Goal: Task Accomplishment & Management: Complete application form

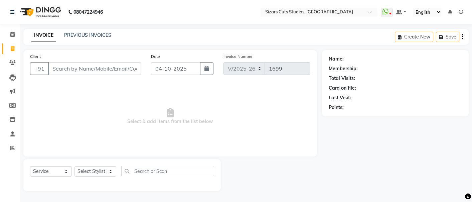
select select "5579"
select select "service"
click at [96, 67] on input "Client" at bounding box center [94, 68] width 93 height 13
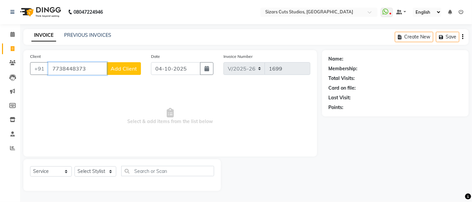
type input "7738448373"
click at [122, 67] on span "Add Client" at bounding box center [124, 68] width 26 height 7
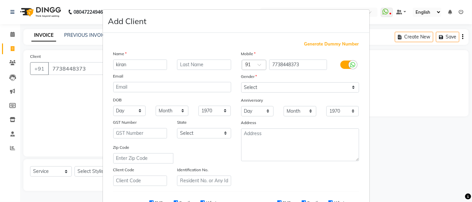
type input "kiran"
click at [196, 69] on input "text" at bounding box center [204, 64] width 54 height 10
type input "Ma'am"
click at [271, 88] on select "Select [DEMOGRAPHIC_DATA] [DEMOGRAPHIC_DATA] Other Prefer Not To Say" at bounding box center [300, 87] width 118 height 10
select select "[DEMOGRAPHIC_DATA]"
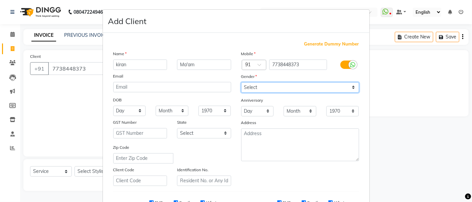
click at [241, 82] on select "Select [DEMOGRAPHIC_DATA] [DEMOGRAPHIC_DATA] Other Prefer Not To Say" at bounding box center [300, 87] width 118 height 10
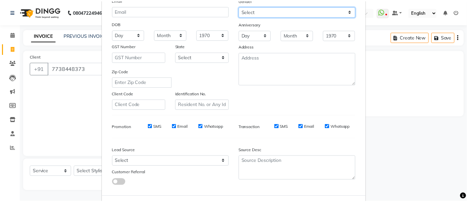
scroll to position [106, 0]
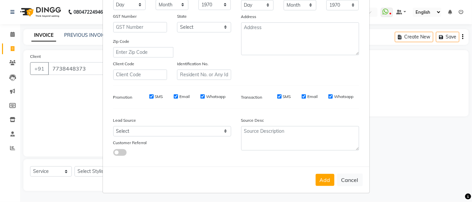
drag, startPoint x: 327, startPoint y: 175, endPoint x: 168, endPoint y: 151, distance: 161.3
click at [327, 175] on button "Add" at bounding box center [325, 180] width 19 height 12
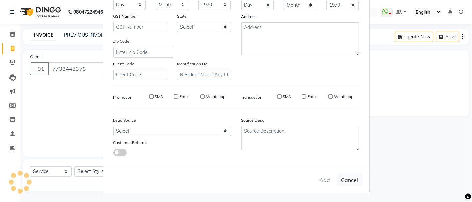
type input "77******73"
select select
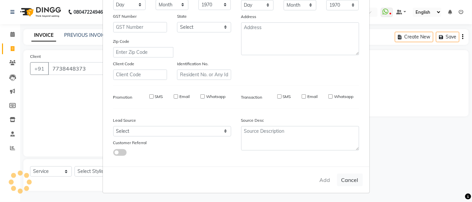
select select
checkbox input "false"
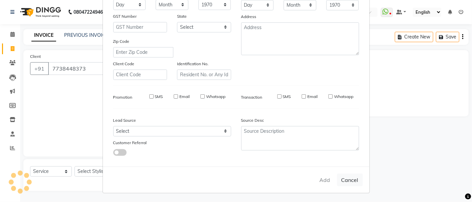
checkbox input "false"
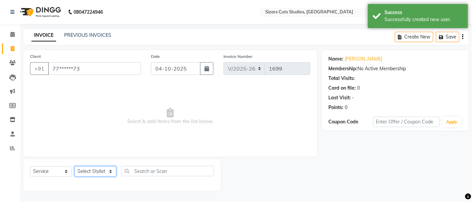
click at [94, 169] on select "Select Stylist Admin [PERSON_NAME] [PERSON_NAME] [PERSON_NAME] Priyanka [PERSON…" at bounding box center [96, 171] width 42 height 10
select select "37989"
click at [75, 166] on select "Select Stylist Admin [PERSON_NAME] [PERSON_NAME] [PERSON_NAME] Priyanka [PERSON…" at bounding box center [96, 171] width 42 height 10
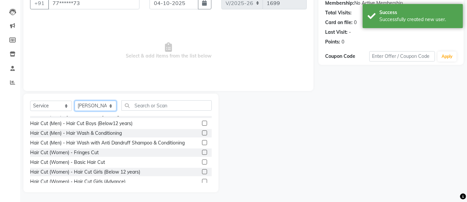
scroll to position [37, 0]
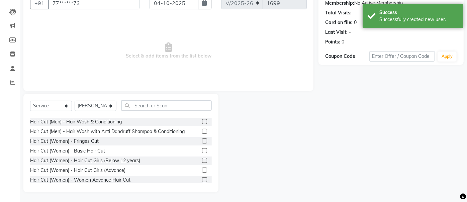
click at [202, 151] on label at bounding box center [204, 150] width 5 height 5
click at [202, 151] on input "checkbox" at bounding box center [204, 151] width 4 height 4
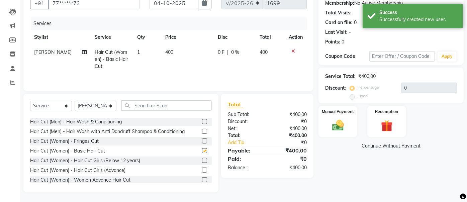
checkbox input "false"
drag, startPoint x: 103, startPoint y: 104, endPoint x: 103, endPoint y: 111, distance: 6.7
click at [103, 104] on select "Select Stylist Admin [PERSON_NAME] [PERSON_NAME] [PERSON_NAME] Priyanka [PERSON…" at bounding box center [96, 106] width 42 height 10
select select "49153"
click at [75, 101] on select "Select Stylist Admin [PERSON_NAME] [PERSON_NAME] [PERSON_NAME] Priyanka [PERSON…" at bounding box center [96, 106] width 42 height 10
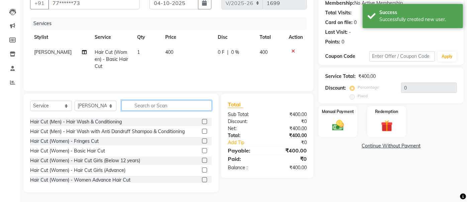
click at [157, 109] on input "text" at bounding box center [166, 105] width 90 height 10
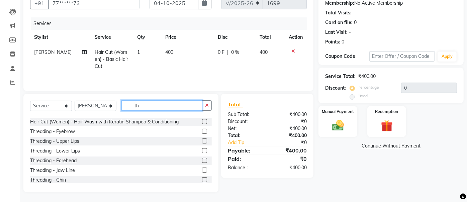
scroll to position [0, 0]
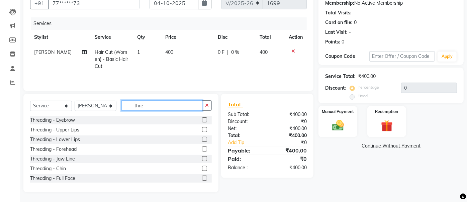
type input "thre"
click at [202, 120] on label at bounding box center [204, 119] width 5 height 5
click at [202, 120] on input "checkbox" at bounding box center [204, 120] width 4 height 4
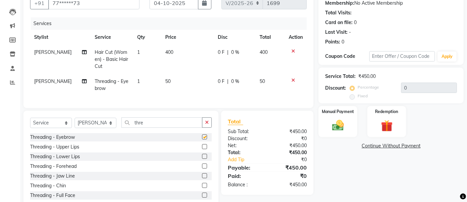
checkbox input "false"
click at [202, 149] on label at bounding box center [204, 146] width 5 height 5
click at [202, 149] on input "checkbox" at bounding box center [204, 147] width 4 height 4
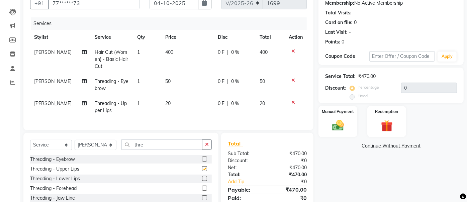
checkbox input "false"
click at [334, 121] on img at bounding box center [338, 125] width 20 height 14
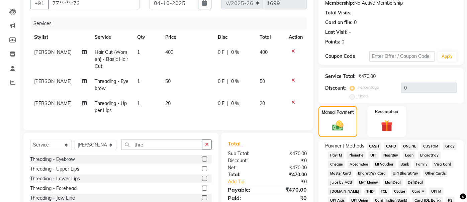
click at [367, 155] on div "UPI" at bounding box center [371, 155] width 13 height 9
click at [372, 155] on span "UPI" at bounding box center [373, 155] width 10 height 8
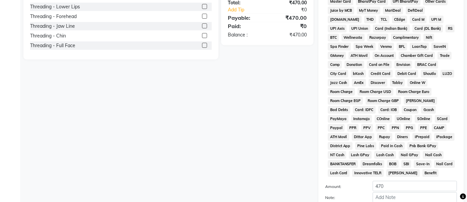
scroll to position [288, 0]
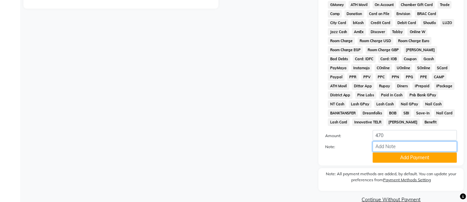
click at [398, 142] on input "Note:" at bounding box center [414, 146] width 84 height 10
click at [379, 153] on button "Add Payment" at bounding box center [414, 157] width 84 height 10
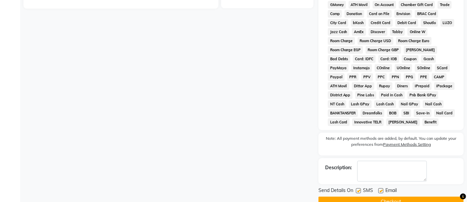
click at [377, 197] on button "Checkout" at bounding box center [390, 202] width 145 height 10
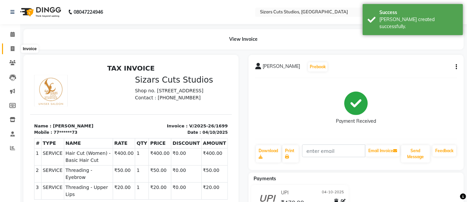
click at [12, 45] on span at bounding box center [13, 49] width 12 height 8
select select "5579"
select select "service"
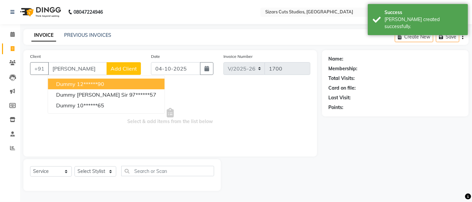
click at [83, 86] on ngb-highlight "12******90" at bounding box center [90, 84] width 27 height 7
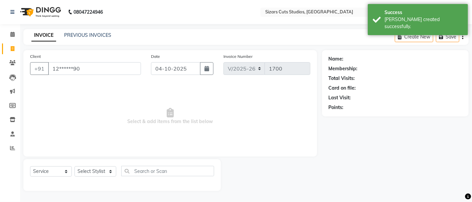
type input "12******90"
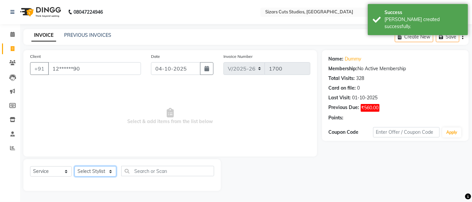
drag, startPoint x: 98, startPoint y: 170, endPoint x: 96, endPoint y: 166, distance: 4.2
click at [98, 170] on select "Select Stylist Admin [PERSON_NAME] [PERSON_NAME] [PERSON_NAME] Priyanka [PERSON…" at bounding box center [96, 171] width 42 height 10
select select "37987"
click at [75, 166] on select "Select Stylist Admin [PERSON_NAME] [PERSON_NAME] [PERSON_NAME] Priyanka [PERSON…" at bounding box center [96, 171] width 42 height 10
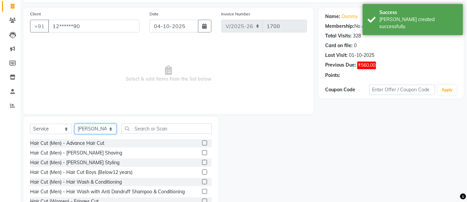
scroll to position [66, 0]
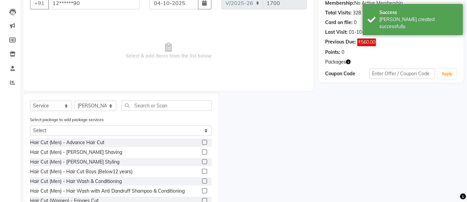
click at [202, 142] on label at bounding box center [204, 142] width 5 height 5
click at [202, 142] on input "checkbox" at bounding box center [204, 142] width 4 height 4
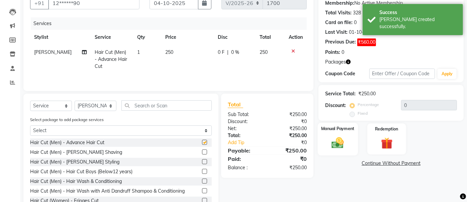
checkbox input "false"
drag, startPoint x: 329, startPoint y: 138, endPoint x: 345, endPoint y: 155, distance: 24.1
click at [329, 138] on img at bounding box center [337, 142] width 19 height 13
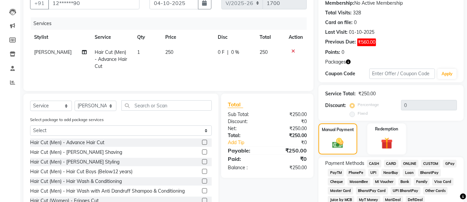
click at [371, 172] on span "UPI" at bounding box center [373, 173] width 10 height 8
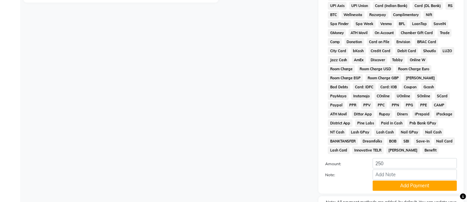
scroll to position [310, 0]
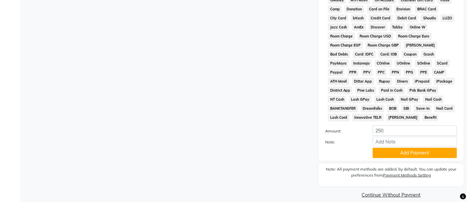
click at [385, 150] on div "Payment Methods CASH CARD ONLINE CUSTOM GPay PayTM PhonePe UPI NearBuy Loan Bha…" at bounding box center [390, 36] width 145 height 248
click at [390, 148] on button "Add Payment" at bounding box center [414, 153] width 84 height 10
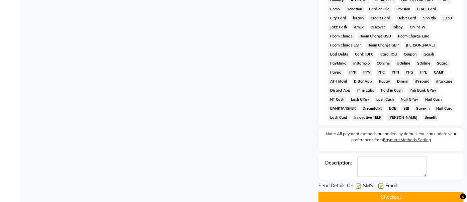
click at [392, 192] on button "Checkout" at bounding box center [390, 197] width 145 height 10
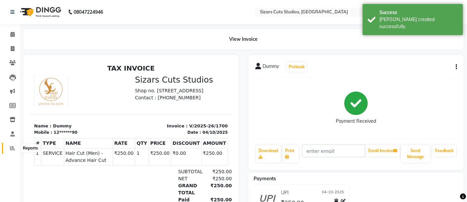
click at [13, 150] on icon at bounding box center [12, 147] width 5 height 5
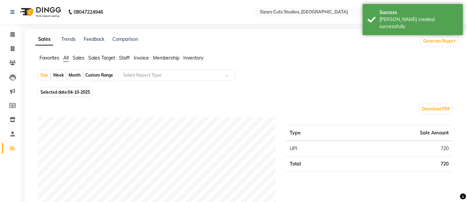
click at [126, 61] on span "Staff" at bounding box center [124, 58] width 11 height 6
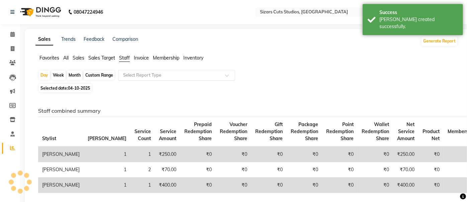
click at [140, 77] on input "text" at bounding box center [170, 75] width 96 height 7
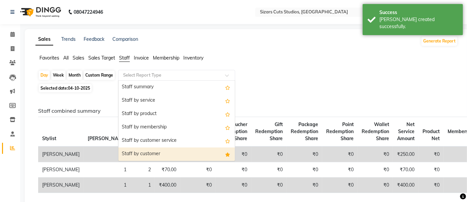
click at [152, 155] on div "Staff by customer" at bounding box center [176, 153] width 116 height 13
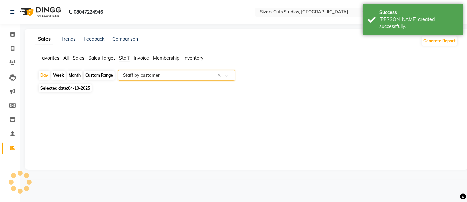
select select "full_report"
select select "csv"
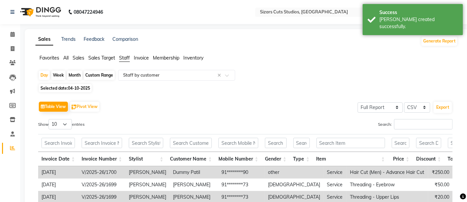
click at [94, 75] on div "Custom Range" at bounding box center [99, 75] width 31 height 9
select select "10"
select select "2025"
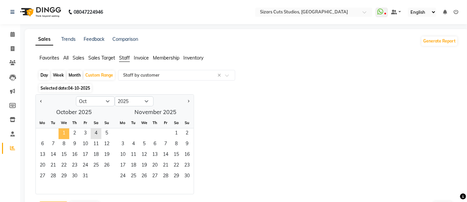
click at [65, 133] on span "1" at bounding box center [63, 133] width 11 height 11
click at [99, 137] on span "4" at bounding box center [96, 133] width 11 height 11
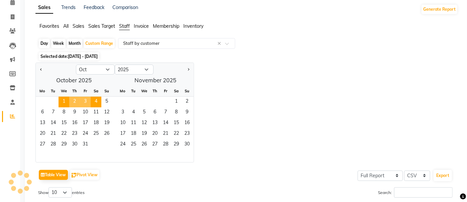
scroll to position [74, 0]
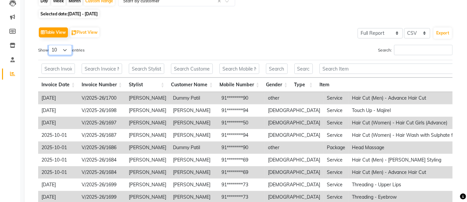
click at [67, 49] on select "10 25 50 100" at bounding box center [59, 50] width 23 height 10
select select "50"
click at [49, 45] on select "10 25 50 100" at bounding box center [59, 50] width 23 height 10
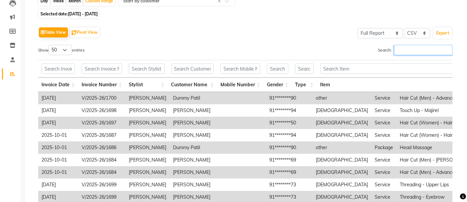
click at [403, 52] on input "Search:" at bounding box center [423, 50] width 58 height 10
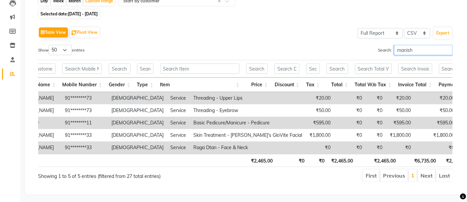
scroll to position [0, 290]
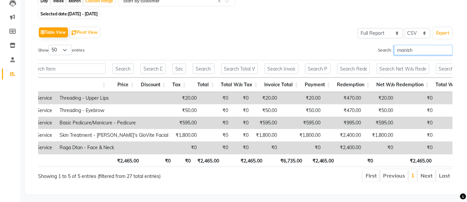
type input "manish"
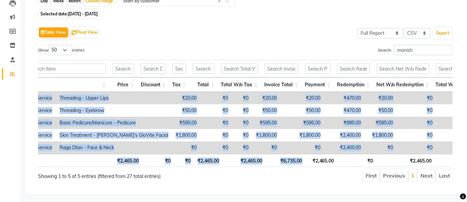
drag, startPoint x: 307, startPoint y: 160, endPoint x: 344, endPoint y: 157, distance: 37.2
click at [344, 157] on div "Invoice Date Invoice Number Stylist Customer Name Mobile Number Gender Type Ite…" at bounding box center [245, 113] width 414 height 111
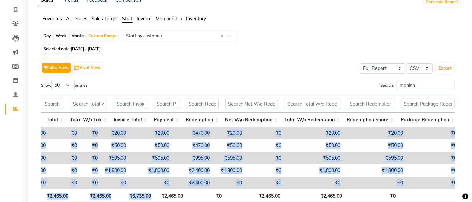
scroll to position [0, 0]
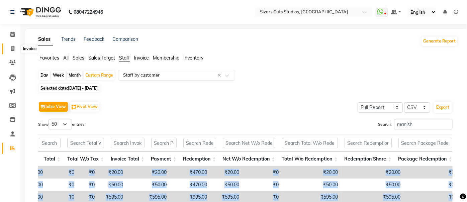
drag, startPoint x: 15, startPoint y: 48, endPoint x: 30, endPoint y: 52, distance: 15.3
click at [15, 48] on span at bounding box center [13, 49] width 12 height 8
select select "5579"
select select "service"
